Goal: Transaction & Acquisition: Purchase product/service

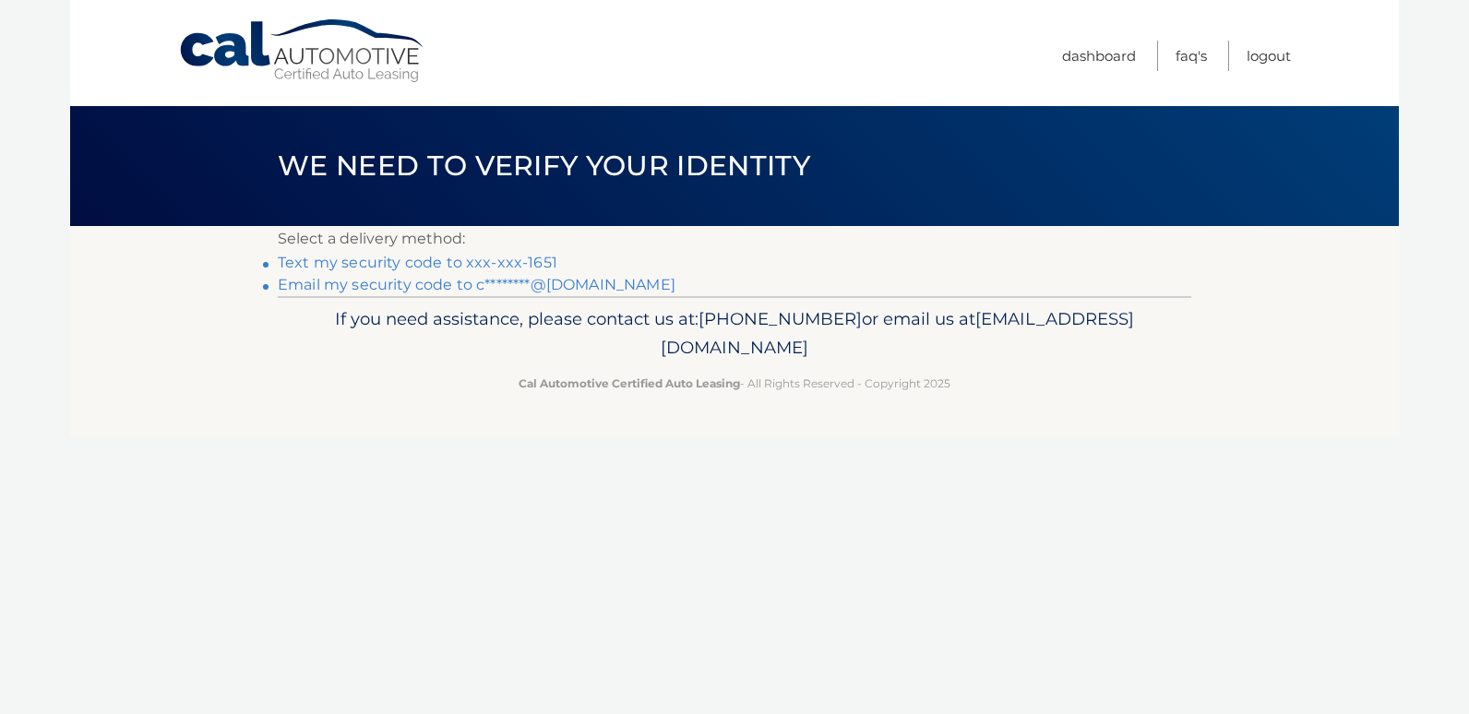
click at [491, 260] on link "Text my security code to xxx-xxx-1651" at bounding box center [418, 263] width 280 height 18
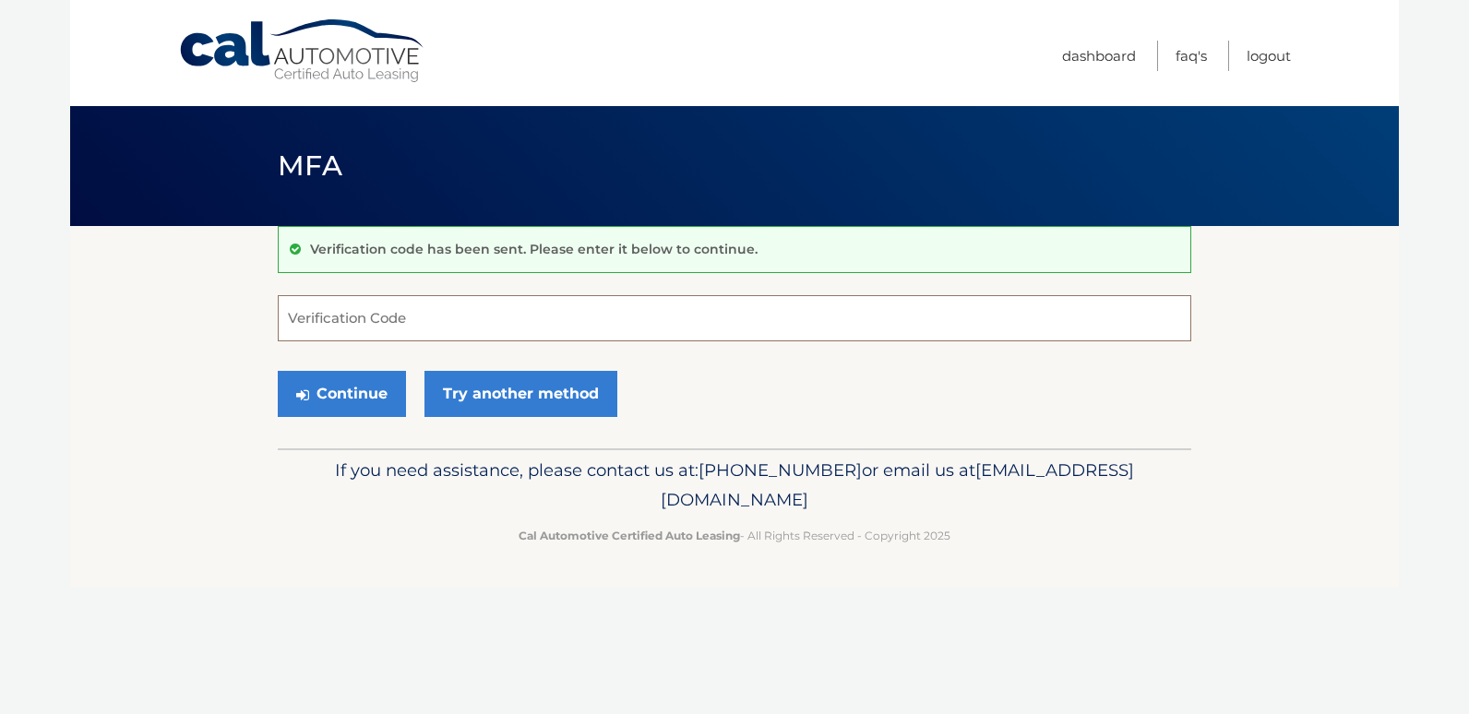
click at [436, 319] on input "Verification Code" at bounding box center [735, 318] width 914 height 46
type input "773140"
click at [352, 396] on button "Continue" at bounding box center [342, 394] width 128 height 46
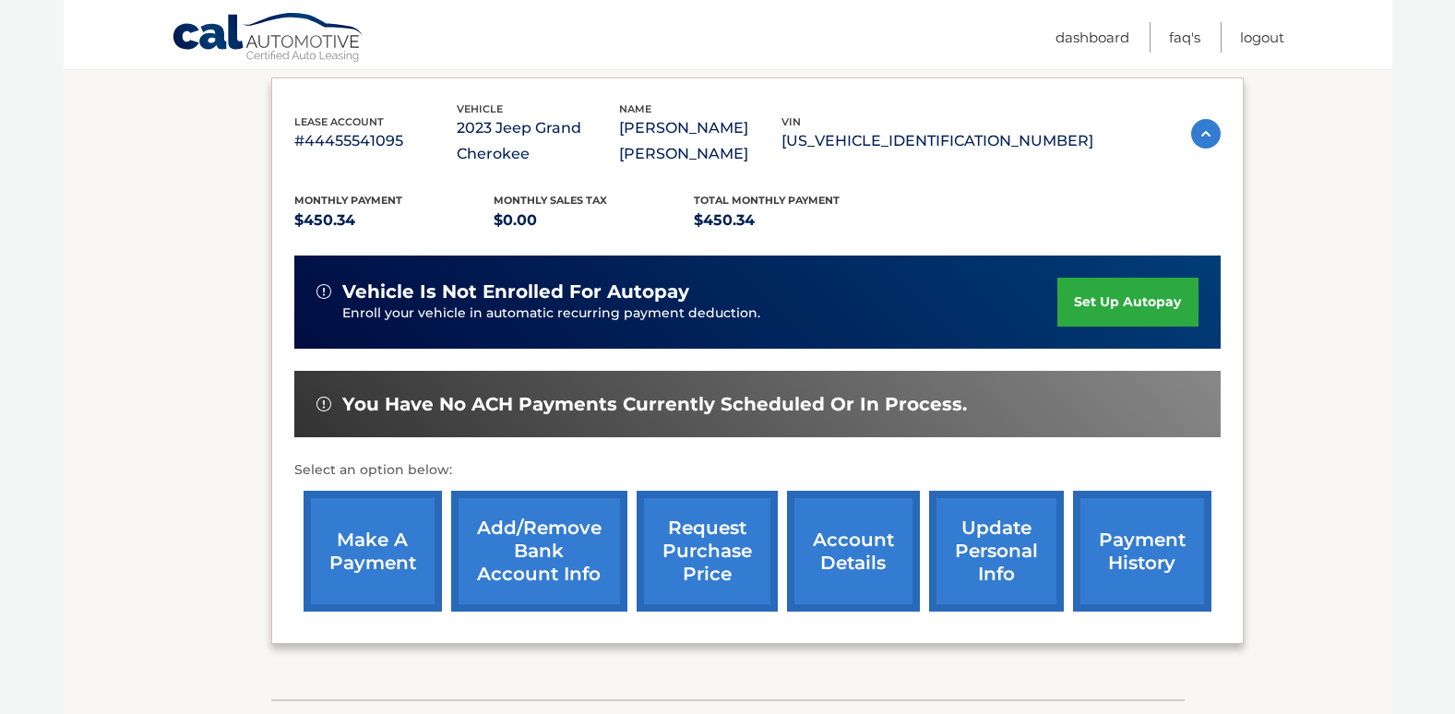
scroll to position [332, 0]
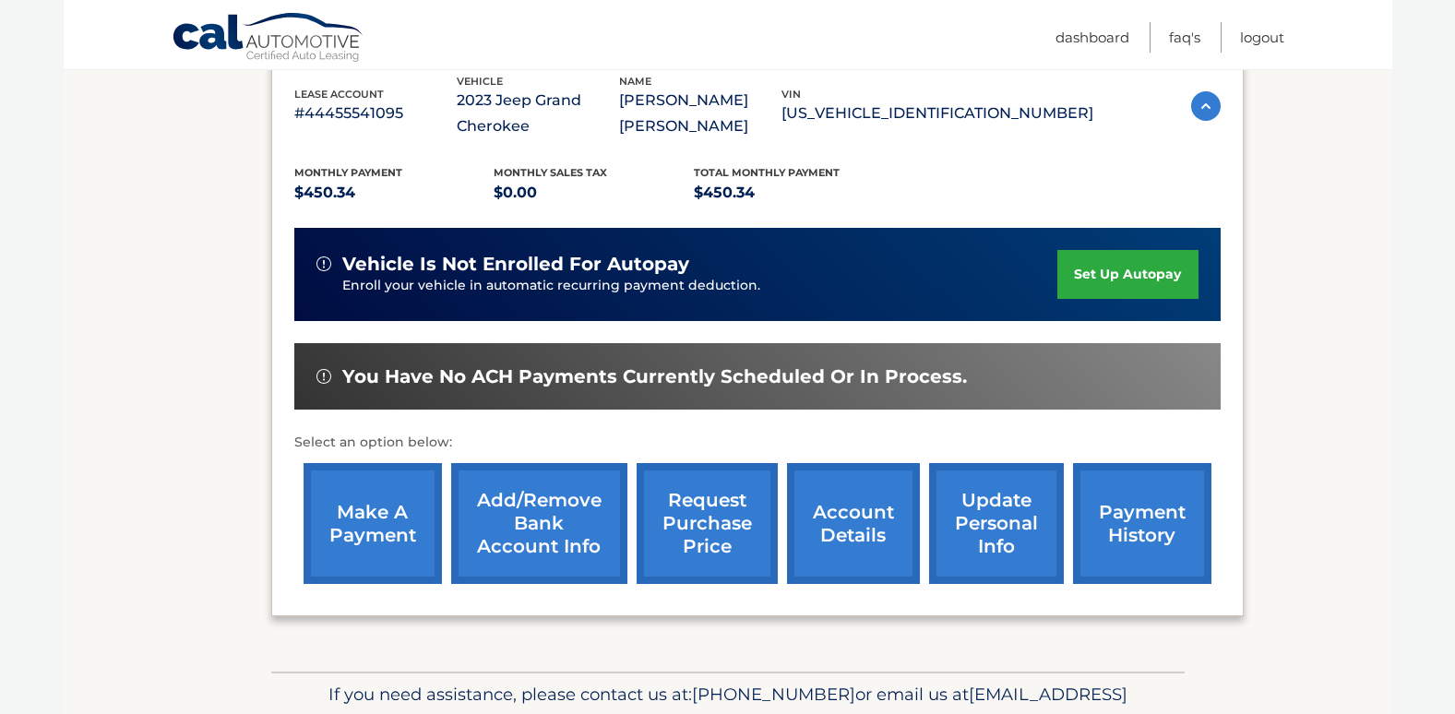
click at [365, 511] on link "make a payment" at bounding box center [373, 523] width 138 height 121
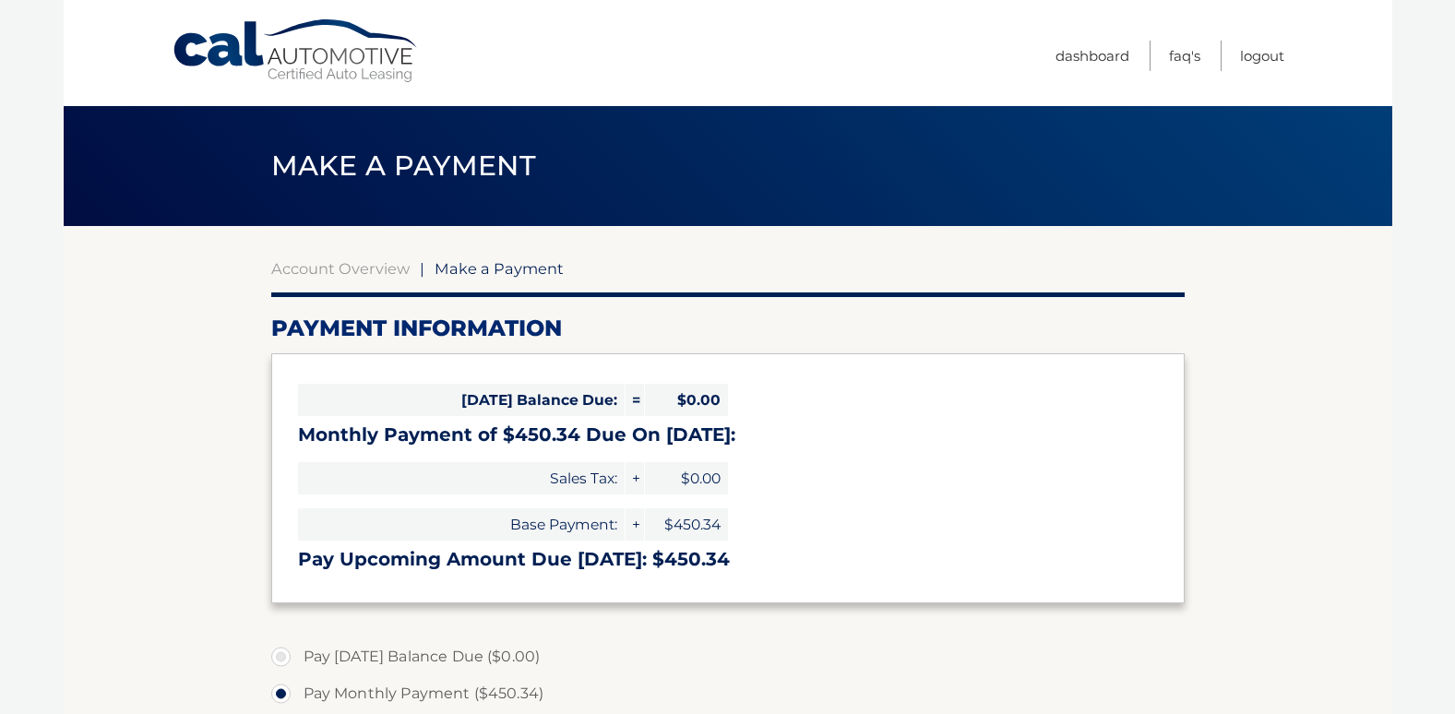
select select "YzdjM2EwOTktN2Q0OC00ZjM1LTkyZGQtYjI5OWFmOGMwMTIy"
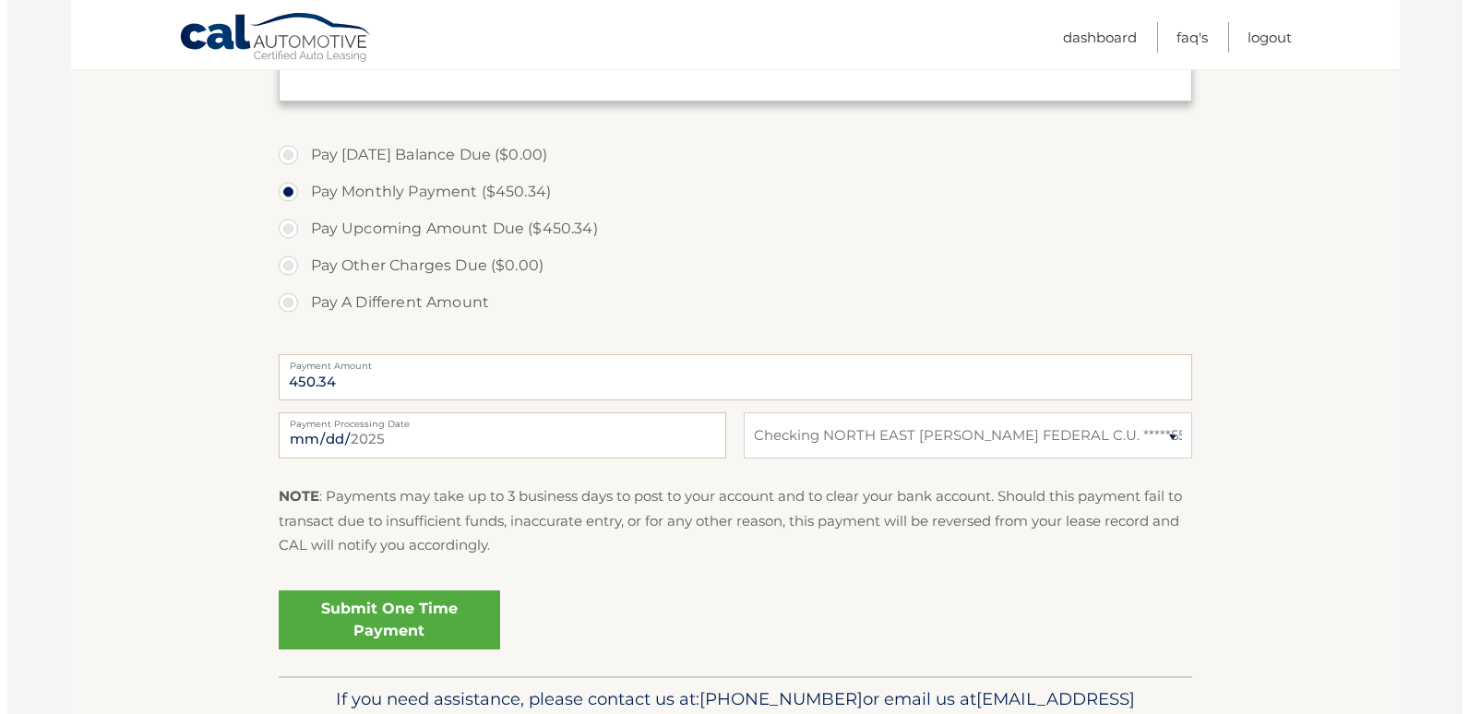
scroll to position [529, 0]
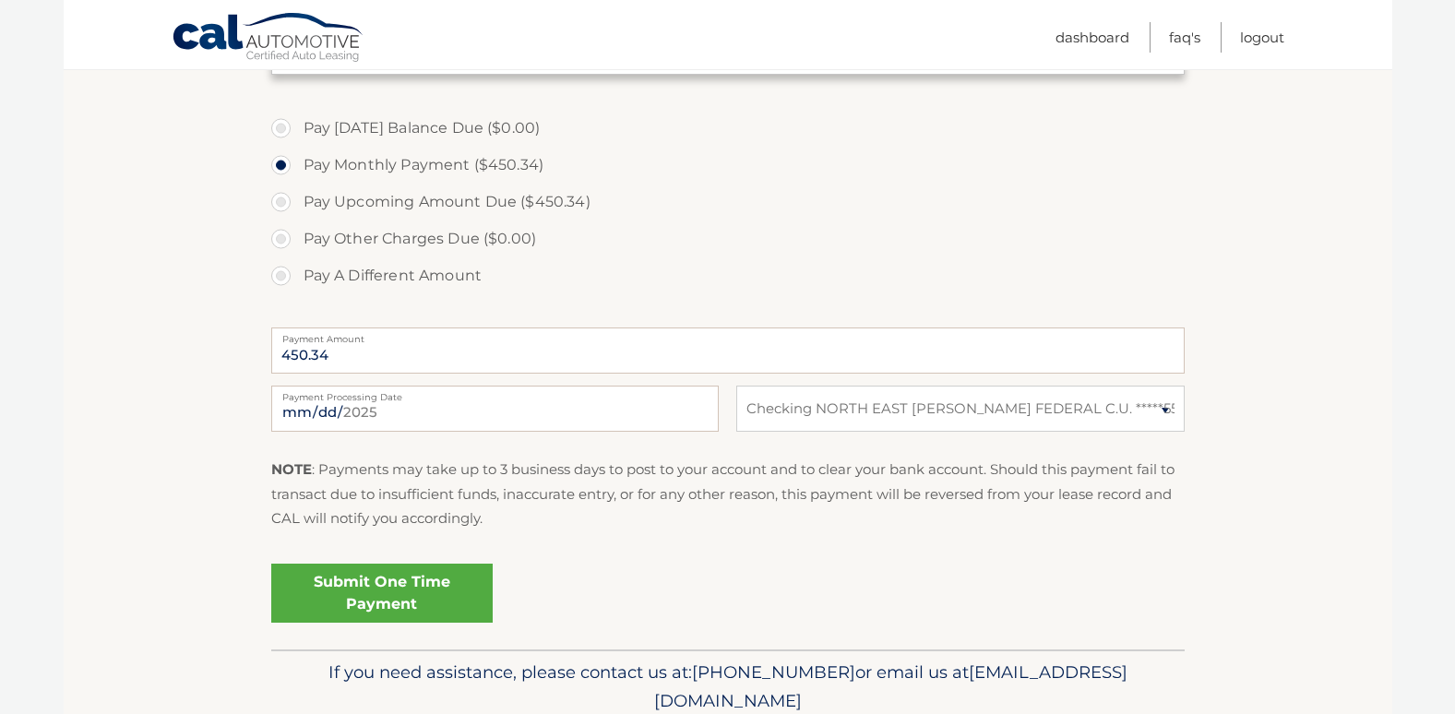
click at [382, 575] on link "Submit One Time Payment" at bounding box center [382, 593] width 222 height 59
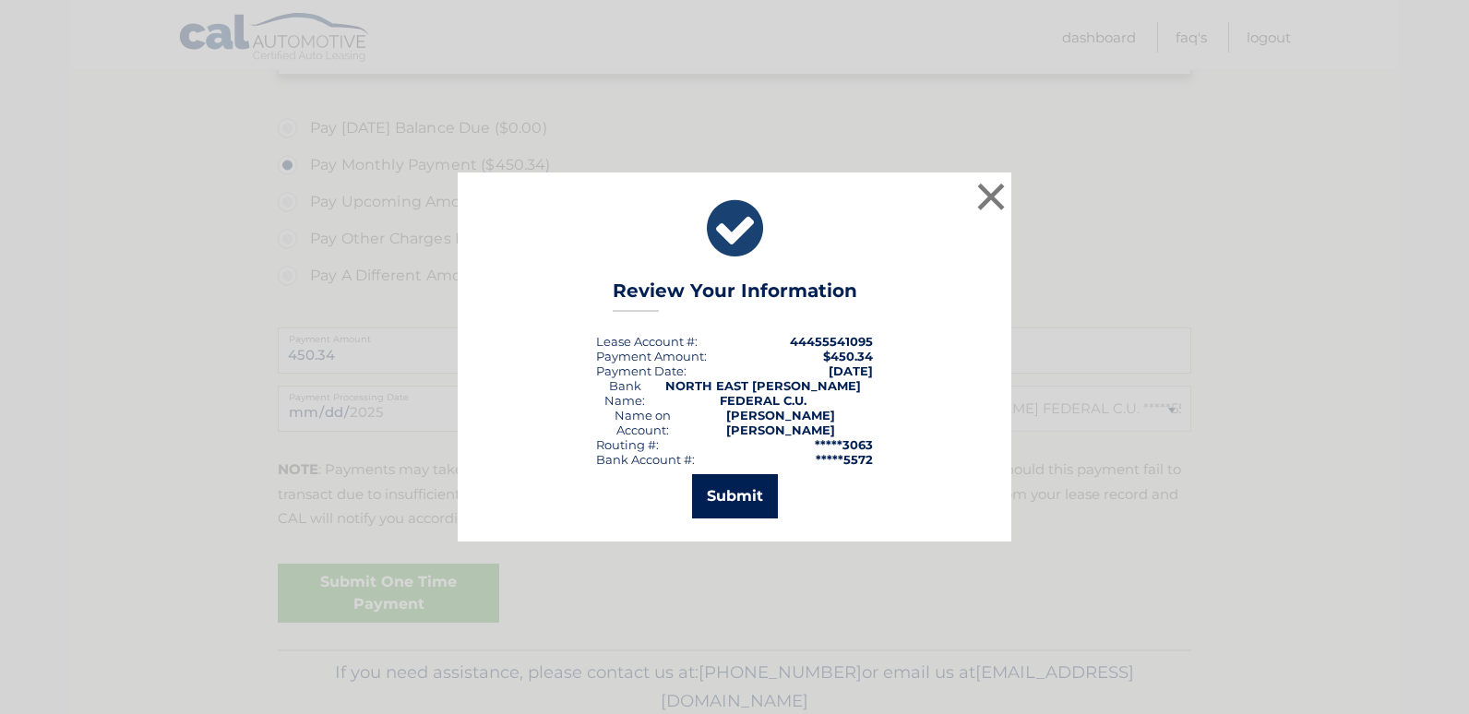
click at [728, 485] on button "Submit" at bounding box center [735, 496] width 86 height 44
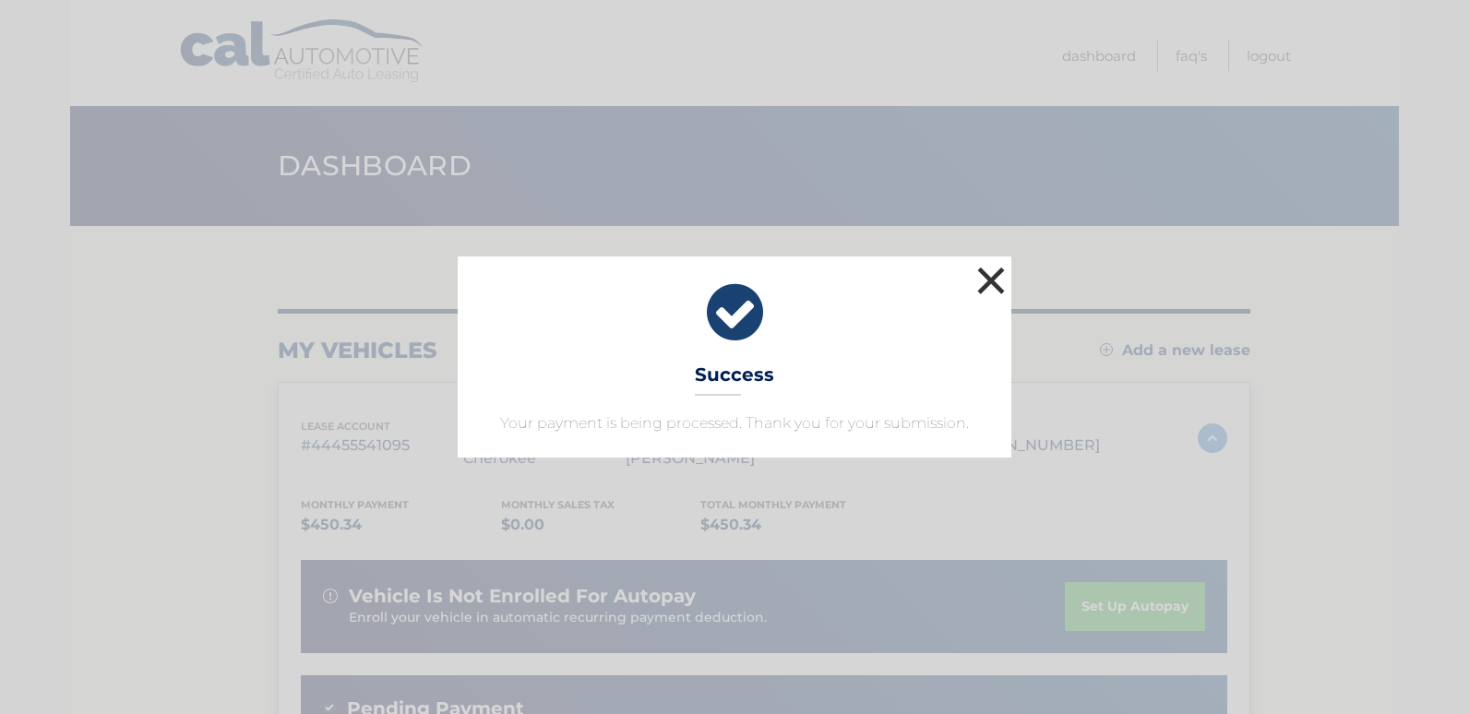
click at [991, 277] on button "×" at bounding box center [991, 280] width 37 height 37
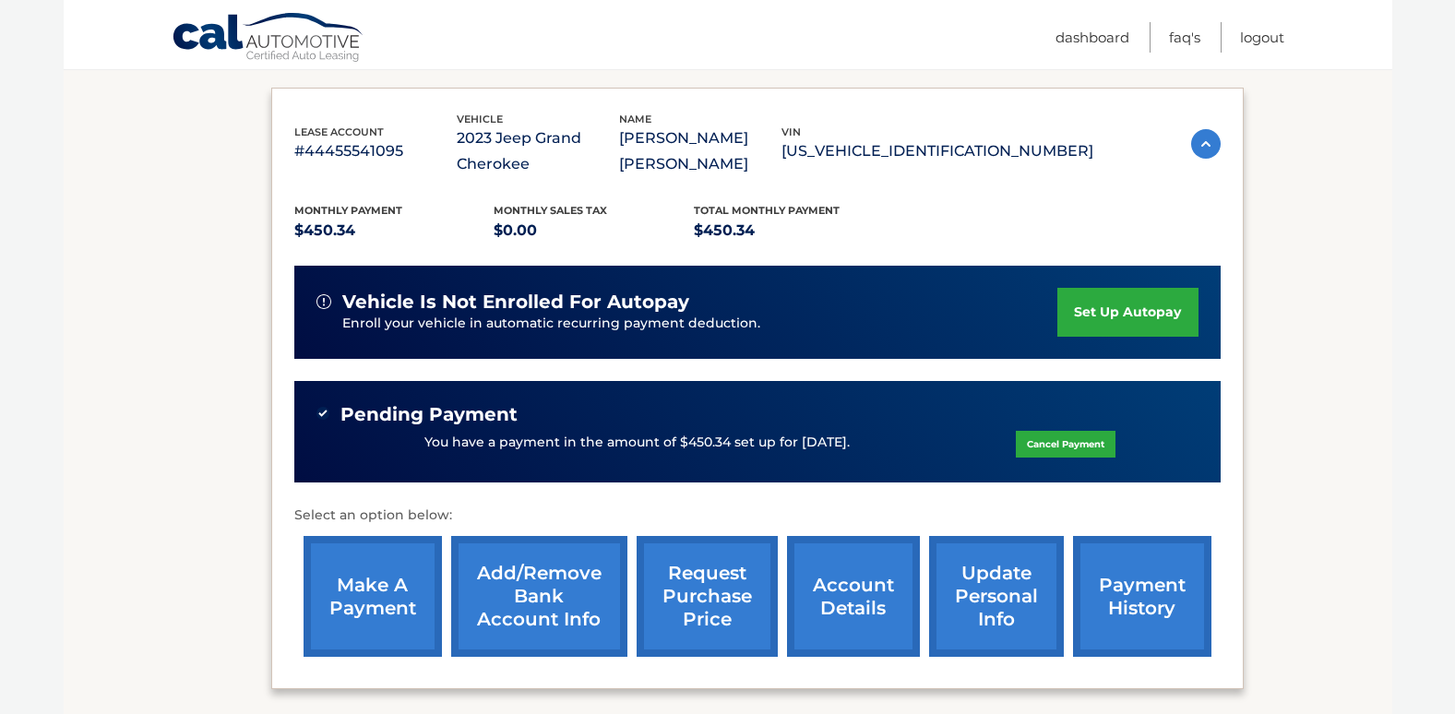
scroll to position [307, 0]
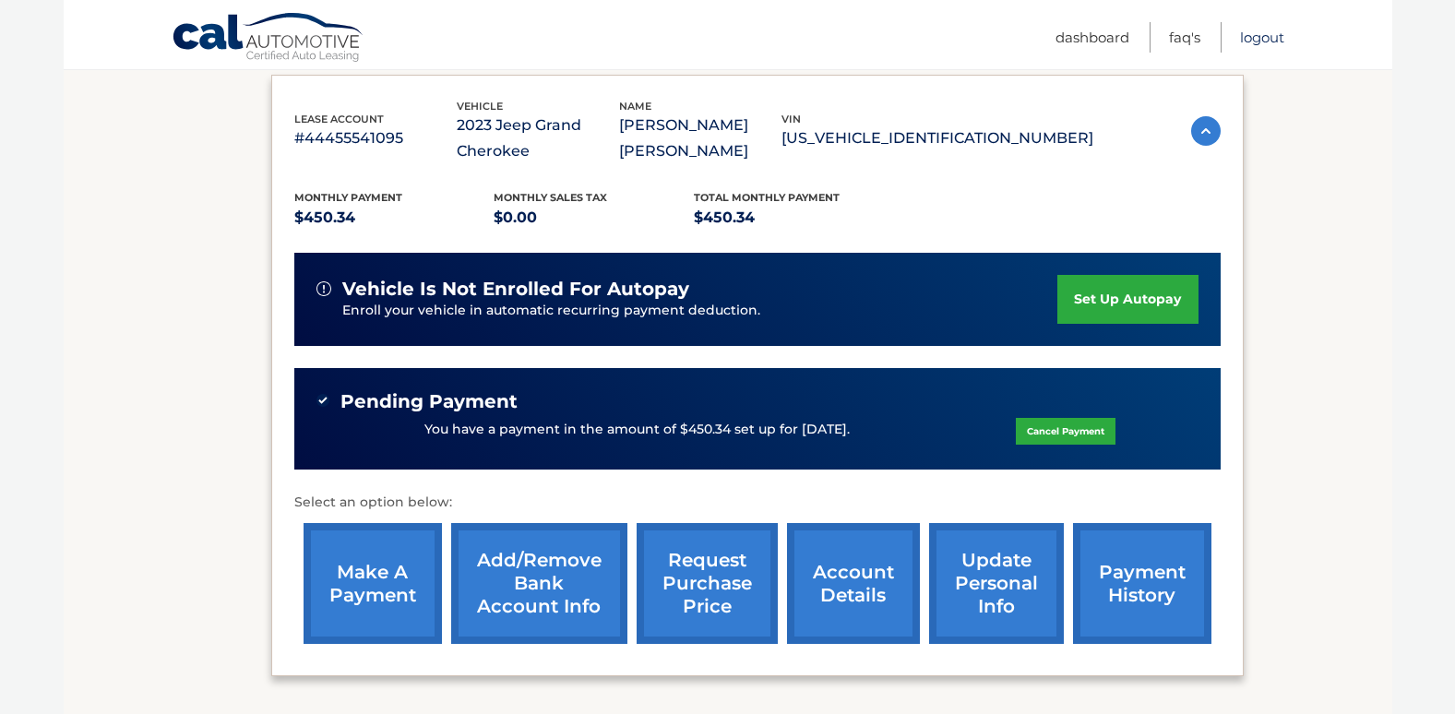
click at [1259, 38] on link "Logout" at bounding box center [1262, 37] width 44 height 30
